Goal: Task Accomplishment & Management: Manage account settings

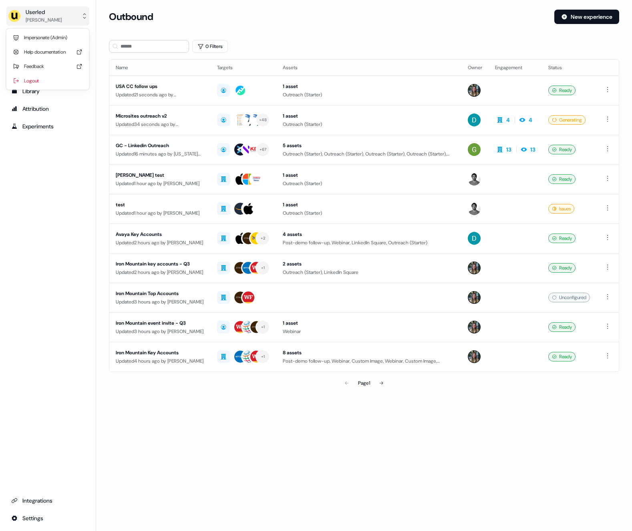
click at [50, 16] on div "[PERSON_NAME]" at bounding box center [44, 20] width 36 height 8
click at [56, 41] on div "Impersonate (Admin)" at bounding box center [48, 37] width 76 height 14
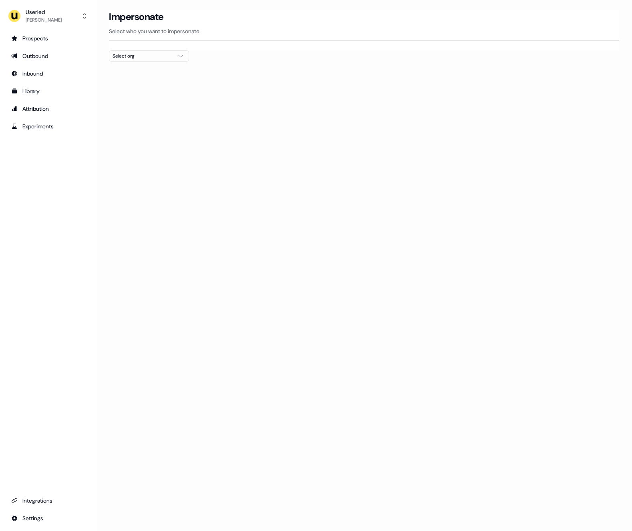
click at [156, 57] on div "Select org" at bounding box center [142, 56] width 60 height 8
type input "*"
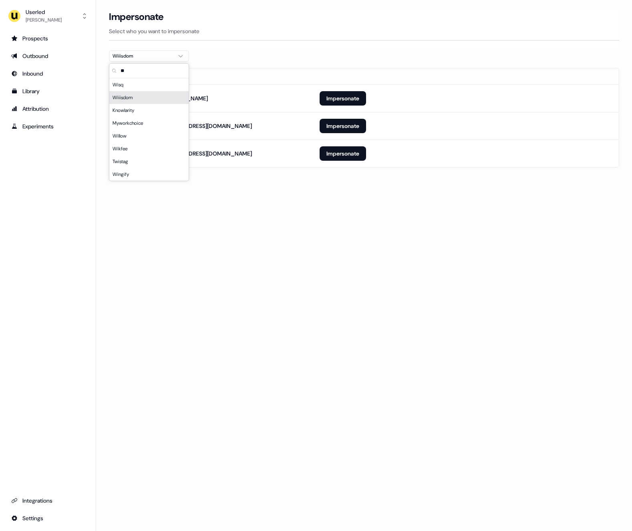
type input "**"
click at [311, 58] on section "Loading... Impersonate Select who you want to impersonate Wiiisdom Email ailsa.…" at bounding box center [363, 100] width 535 height 180
click at [349, 100] on button "Impersonate" at bounding box center [342, 98] width 46 height 14
